Goal: Task Accomplishment & Management: Use online tool/utility

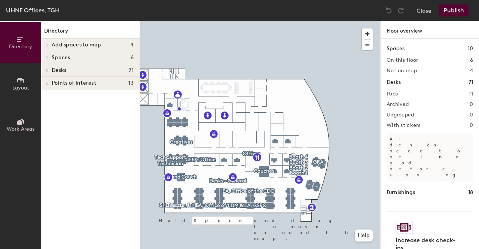
click at [222, 21] on div at bounding box center [260, 21] width 240 height 0
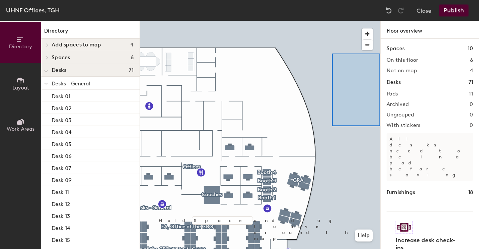
click at [371, 21] on div at bounding box center [260, 21] width 240 height 0
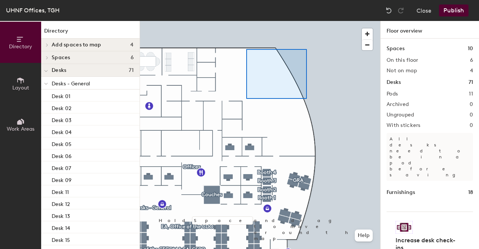
click at [275, 21] on div at bounding box center [260, 21] width 240 height 0
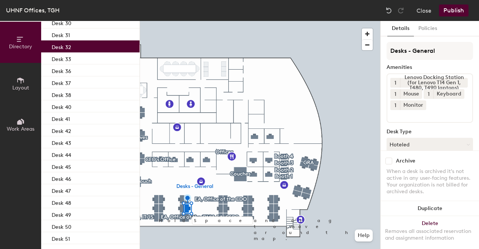
scroll to position [363, 0]
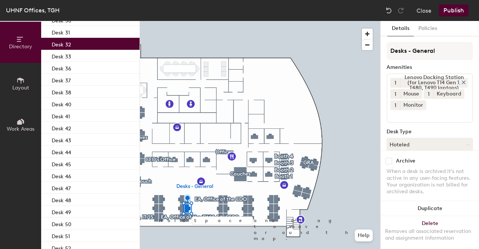
click at [462, 83] on icon at bounding box center [463, 82] width 3 height 3
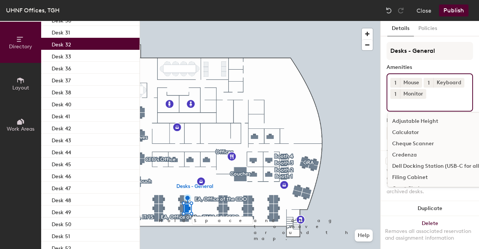
click at [434, 108] on input at bounding box center [423, 103] width 67 height 9
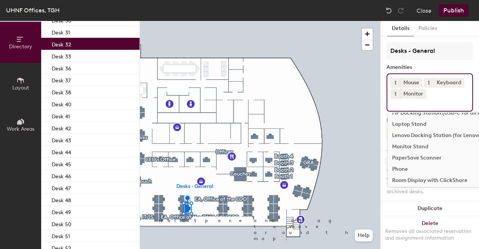
scroll to position [145, 0]
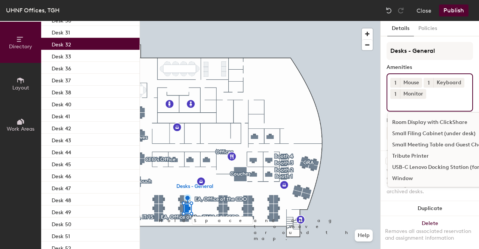
click at [441, 173] on div "USB-C Lenovo Docking Station (for all laptops)" at bounding box center [474, 167] width 173 height 11
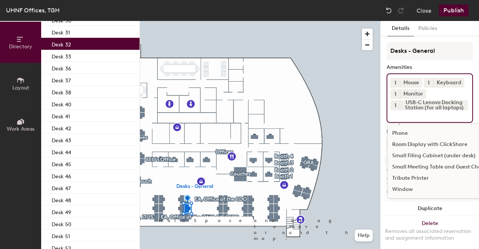
scroll to position [134, 0]
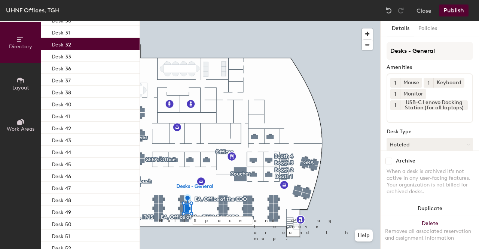
click at [460, 8] on button "Publish" at bounding box center [454, 10] width 30 height 12
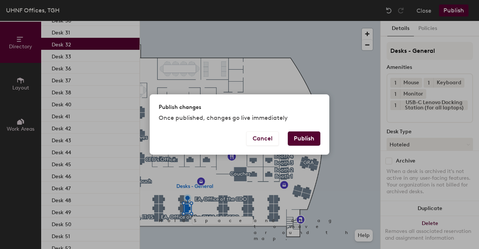
click at [308, 138] on button "Publish" at bounding box center [304, 138] width 33 height 14
